Goal: Use online tool/utility: Utilize a website feature to perform a specific function

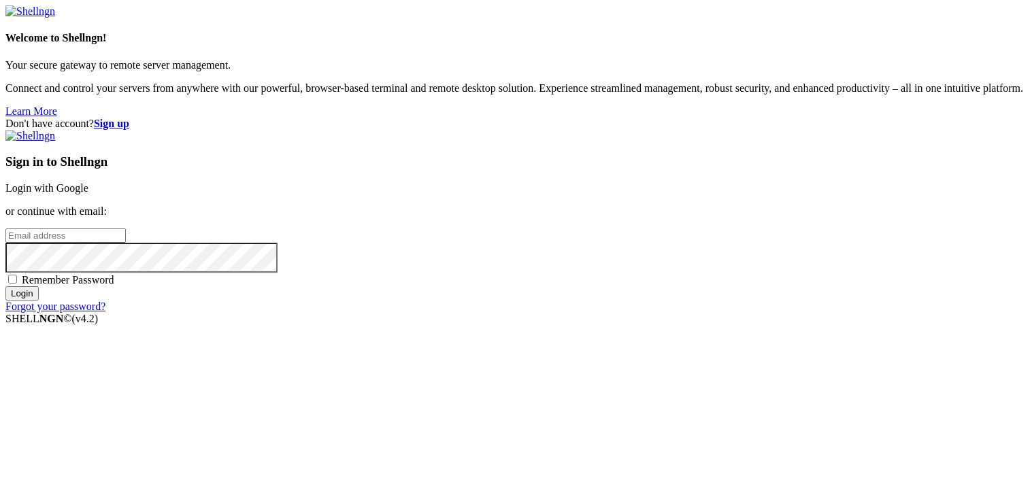
type input "dai1228"
click at [88, 182] on link "Login with Google" at bounding box center [46, 188] width 83 height 12
click at [78, 118] on div "Welcome to Shellngn! Your secure gateway to remote server management. Connect a…" at bounding box center [515, 61] width 1021 height 112
click at [88, 182] on link "Login with Google" at bounding box center [46, 188] width 83 height 12
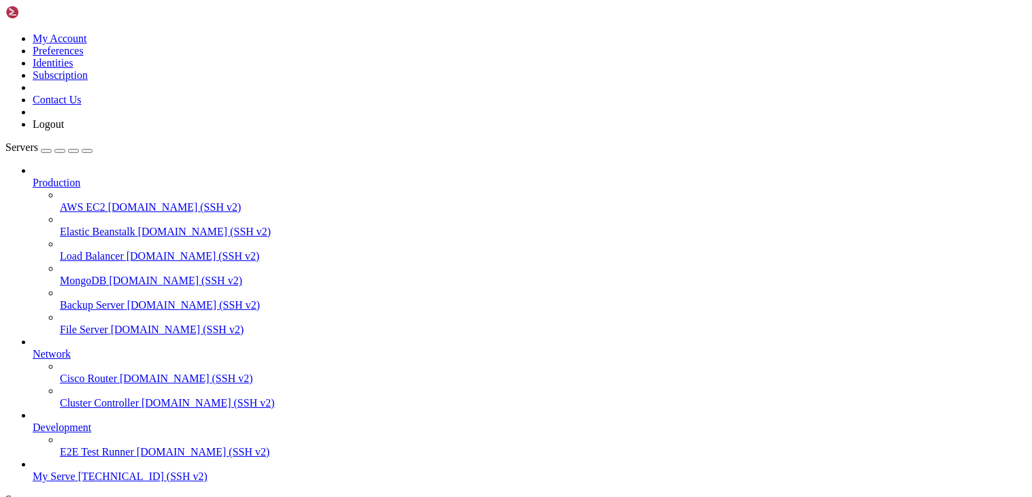
click at [33, 177] on icon at bounding box center [33, 177] width 0 height 0
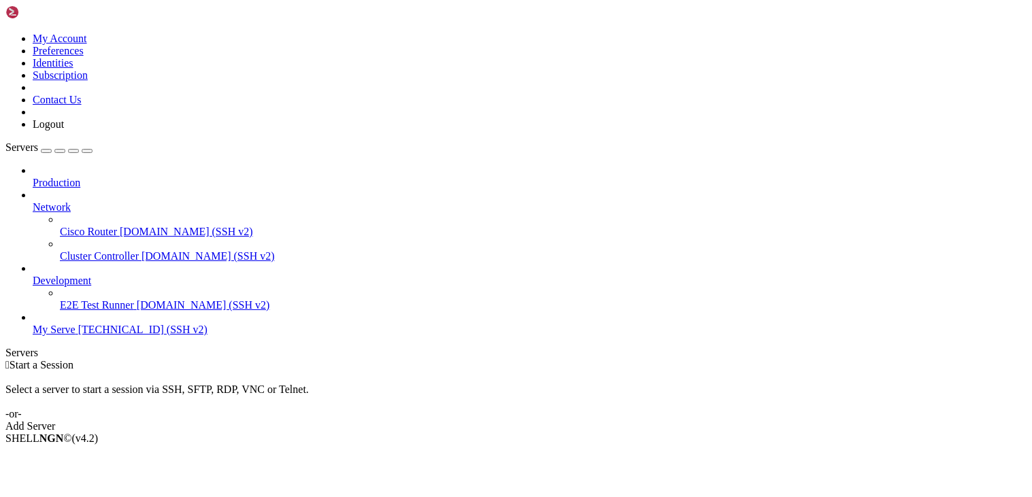
click at [33, 201] on icon at bounding box center [33, 201] width 0 height 0
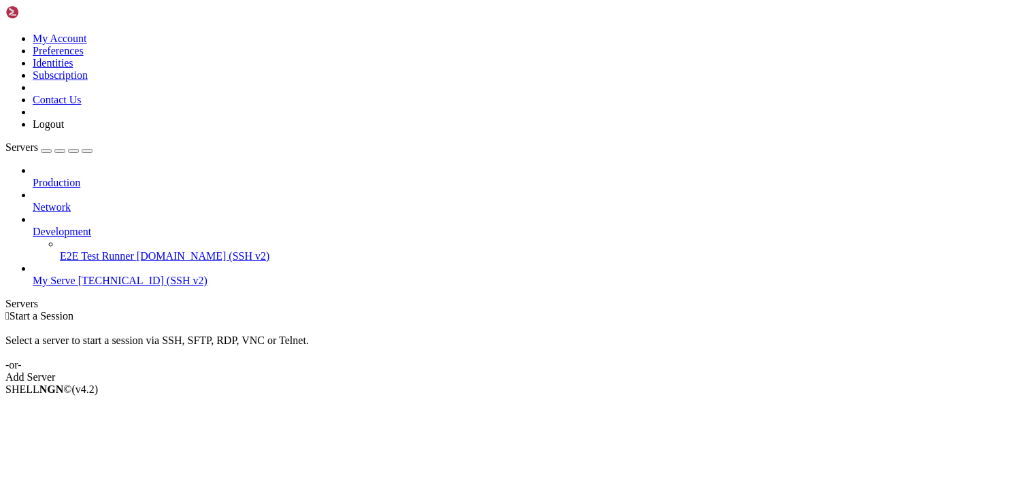
click at [33, 226] on icon at bounding box center [33, 226] width 0 height 0
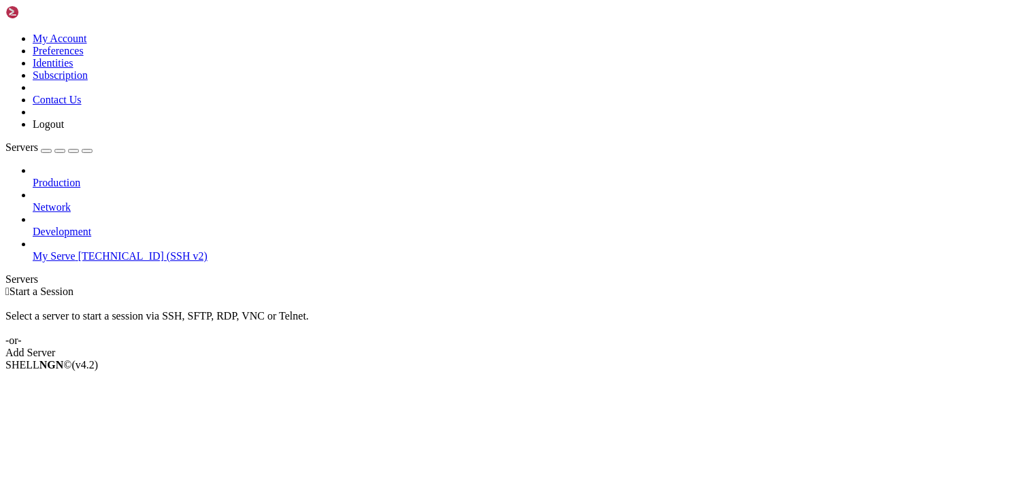
click at [88, 250] on span "[TECHNICAL_ID] (SSH v2)" at bounding box center [142, 256] width 129 height 12
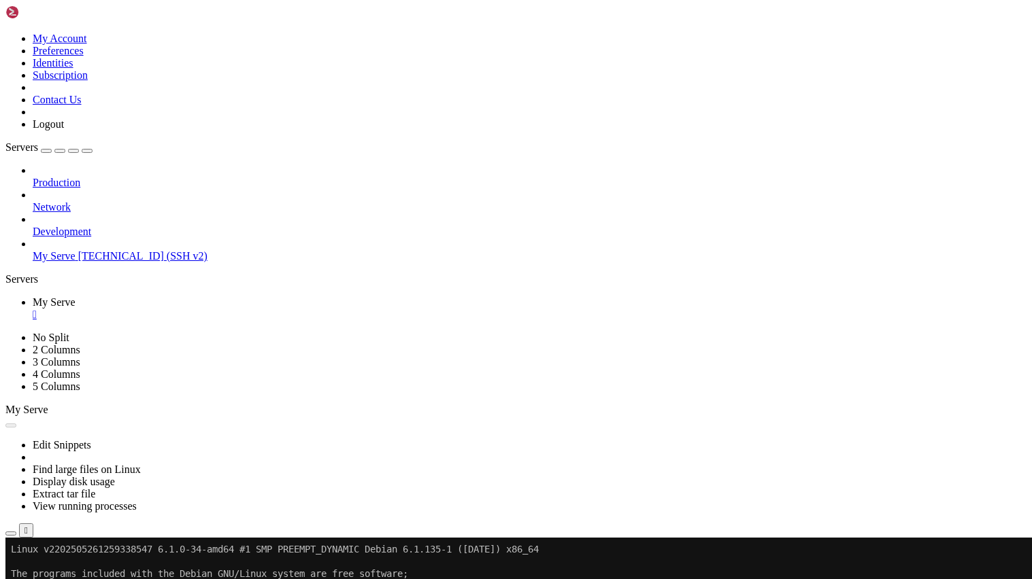
click at [60, 497] on button "Reconnect" at bounding box center [32, 584] width 54 height 14
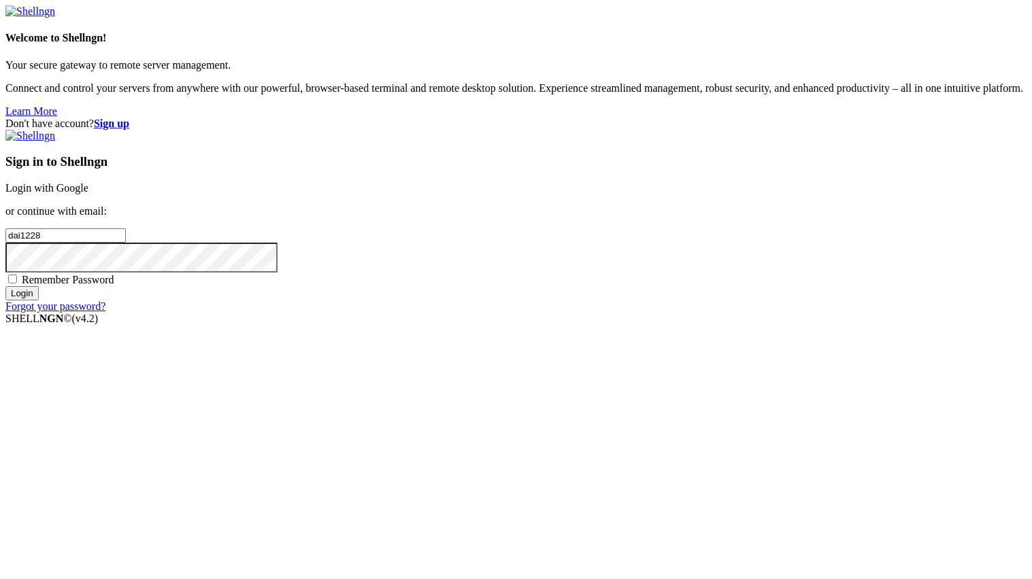
click at [88, 194] on link "Login with Google" at bounding box center [46, 188] width 83 height 12
type input "dai1228"
click at [88, 194] on link "Login with Google" at bounding box center [46, 188] width 83 height 12
